Goal: Task Accomplishment & Management: Manage account settings

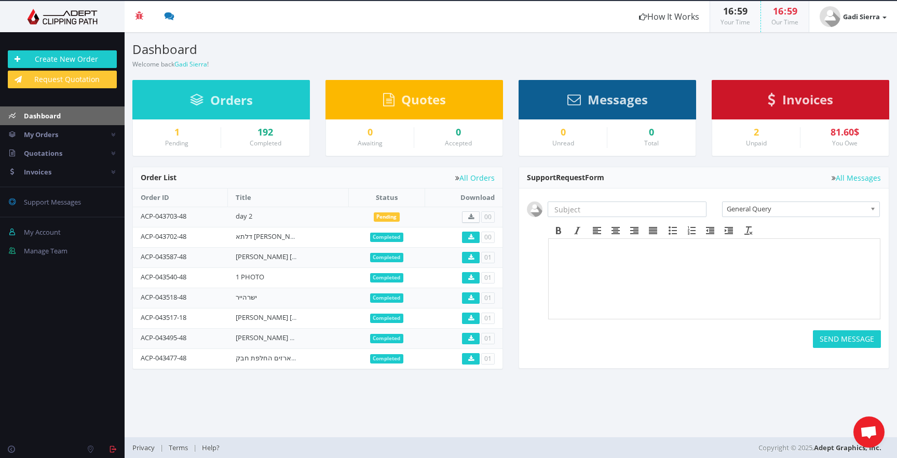
click at [84, 14] on img at bounding box center [62, 17] width 109 height 16
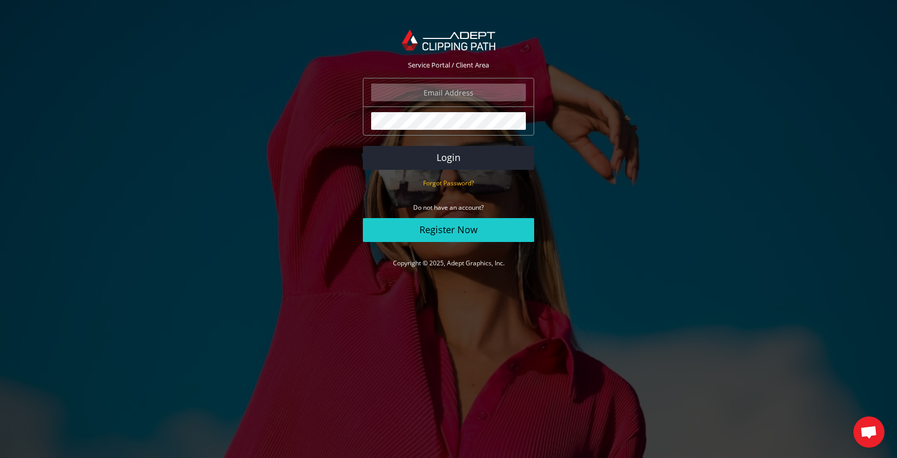
click at [483, 94] on input "email" at bounding box center [448, 93] width 155 height 18
type input "gadisierra@gmail.com"
click at [449, 152] on button "Login" at bounding box center [448, 158] width 171 height 24
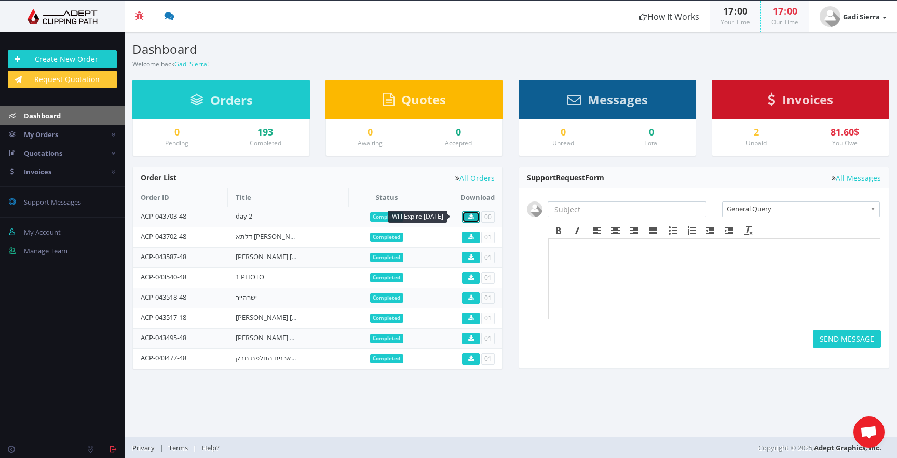
click at [465, 218] on link at bounding box center [471, 216] width 18 height 11
